Goal: Navigation & Orientation: Go to known website

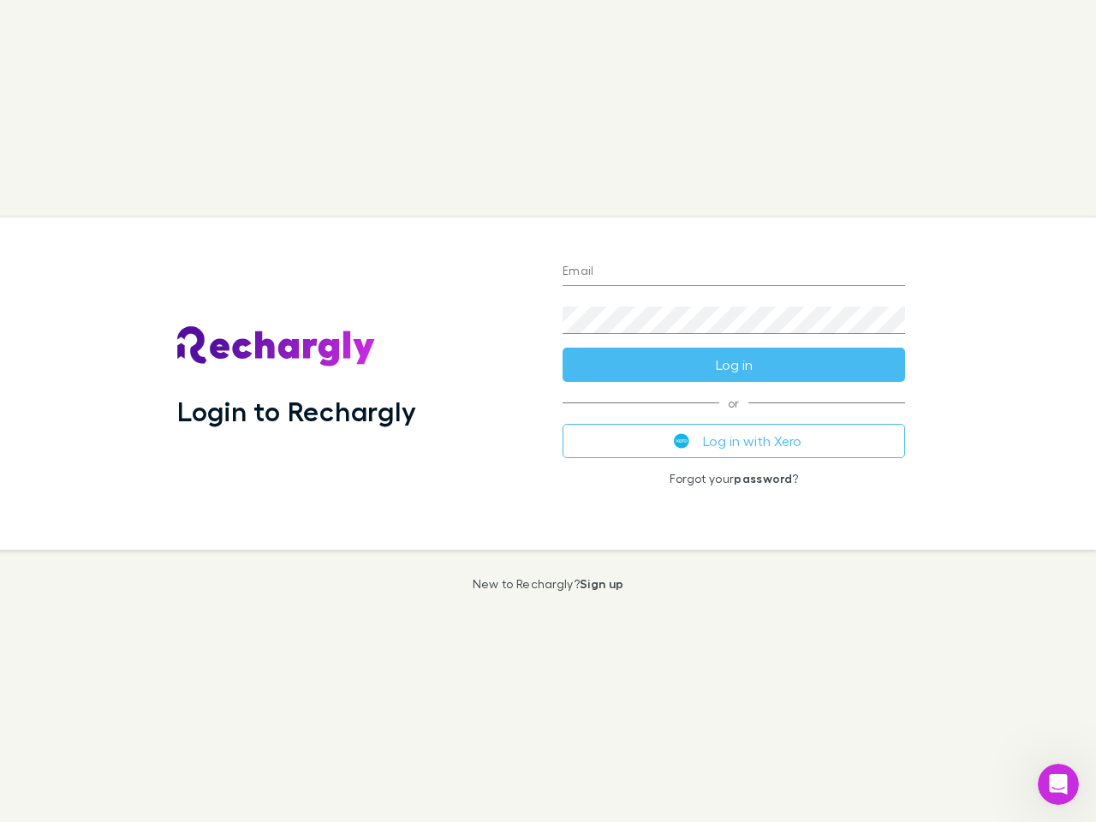
click at [548, 411] on div "Login to Rechargly" at bounding box center [356, 384] width 385 height 332
click at [734, 272] on input "Email" at bounding box center [734, 272] width 343 height 27
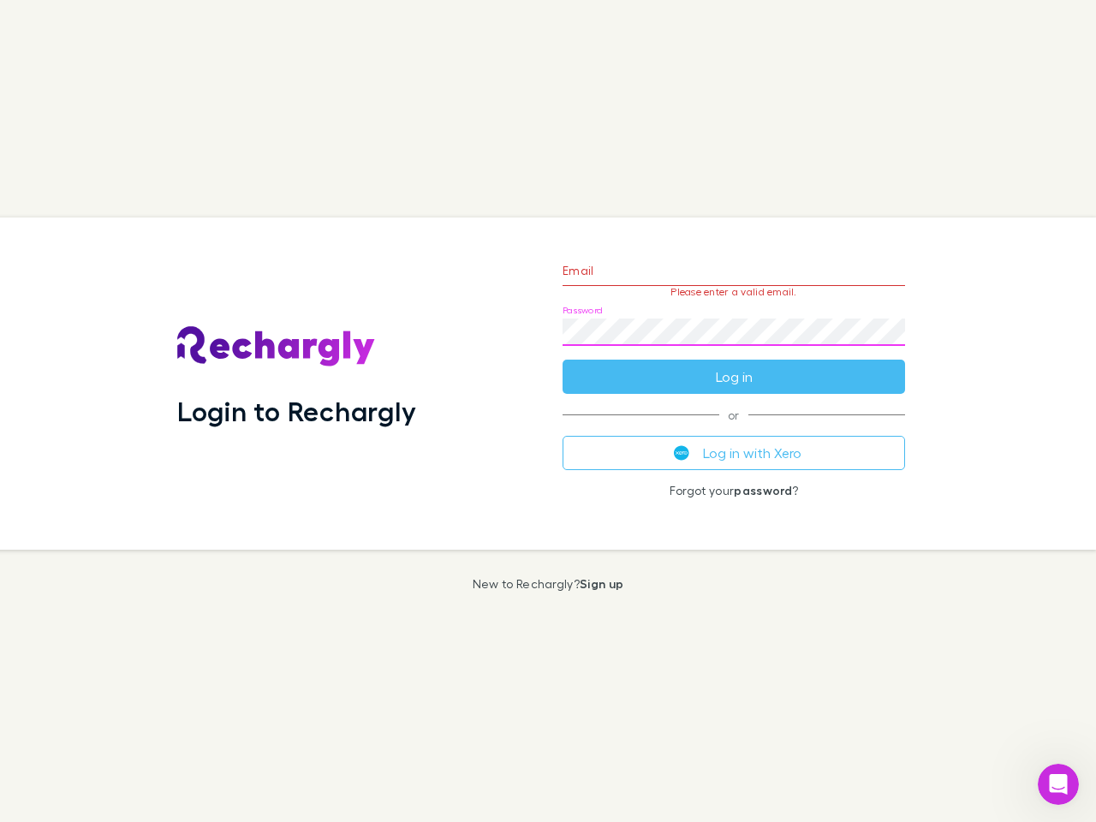
click at [734, 365] on form "Email Please enter a valid email. Password Log in" at bounding box center [734, 319] width 343 height 149
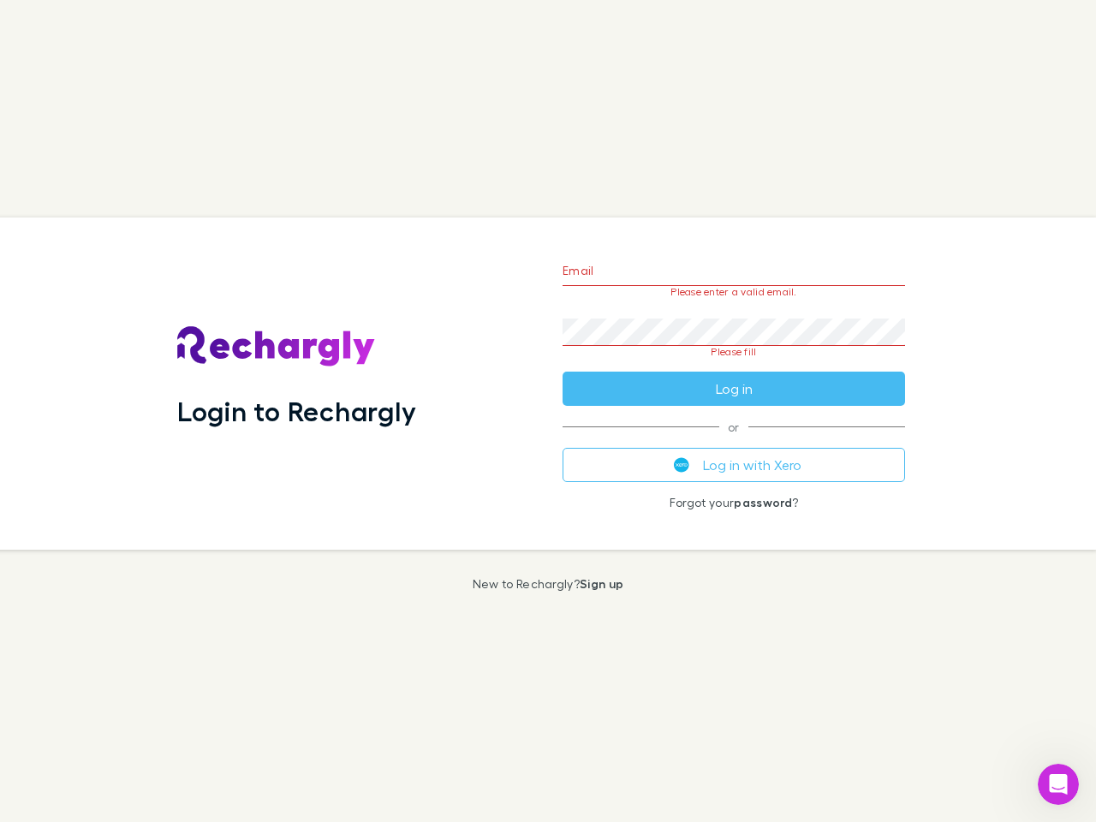
click at [734, 441] on div "Email Please enter a valid email. Password Please fill Log in or Log in with Xe…" at bounding box center [734, 384] width 370 height 332
click at [1059, 785] on icon "Open Intercom Messenger" at bounding box center [1059, 785] width 28 height 28
